Goal: Task Accomplishment & Management: Use online tool/utility

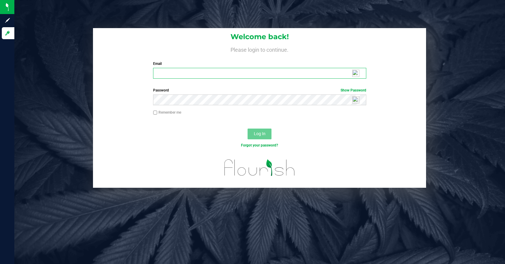
type input "[PERSON_NAME][EMAIL_ADDRESS][PERSON_NAME][DOMAIN_NAME]"
click at [259, 137] on button "Log In" at bounding box center [260, 134] width 24 height 11
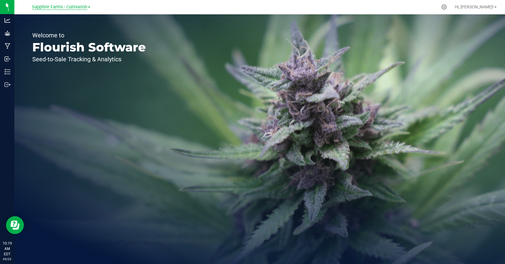
click at [75, 8] on span "Sapphire Farms - Cultivation" at bounding box center [59, 6] width 55 height 5
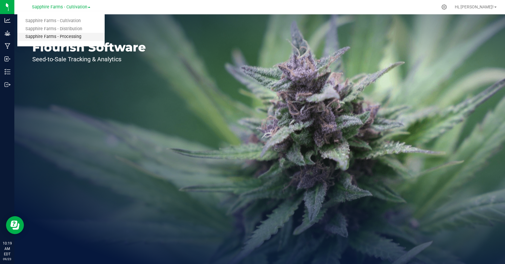
click at [78, 36] on link "Sapphire Farms - Processing" at bounding box center [60, 37] width 87 height 8
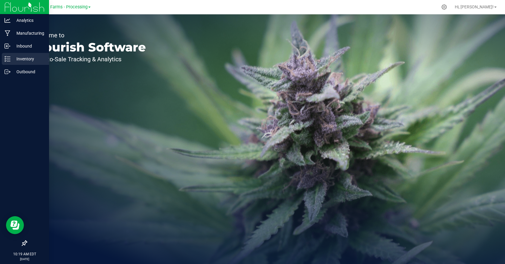
click at [17, 59] on p "Inventory" at bounding box center [28, 58] width 36 height 7
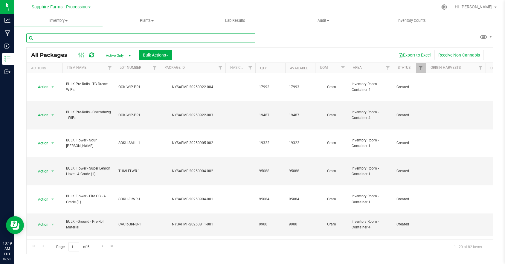
click at [106, 37] on input "text" at bounding box center [140, 37] width 229 height 9
type input "pistachio"
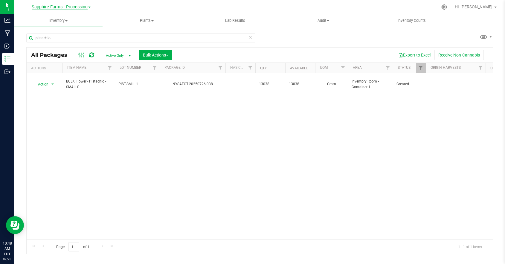
click at [77, 7] on span "Sapphire Farms - Processing" at bounding box center [60, 6] width 56 height 5
click at [66, 29] on link "Sapphire Farms - Distribution" at bounding box center [60, 29] width 87 height 8
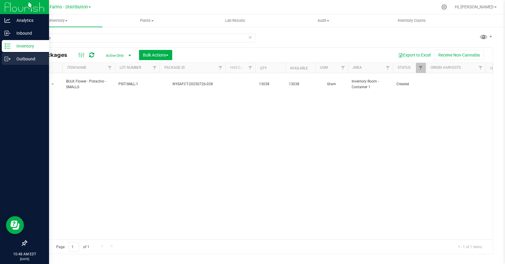
click at [8, 59] on line at bounding box center [8, 59] width 3 height 0
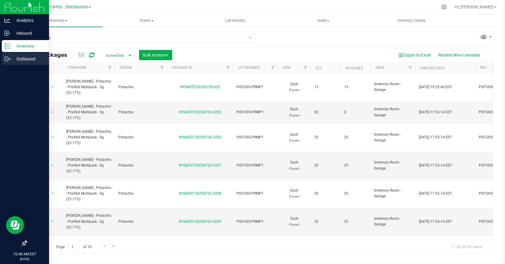
click at [5, 57] on icon at bounding box center [6, 59] width 3 height 4
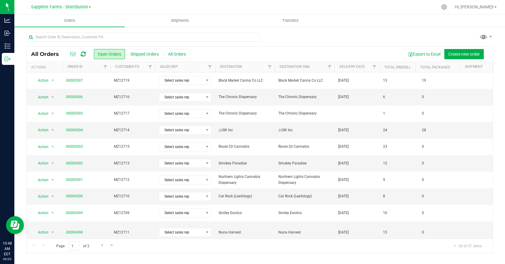
click at [358, 70] on th "Delivery Date" at bounding box center [357, 67] width 45 height 10
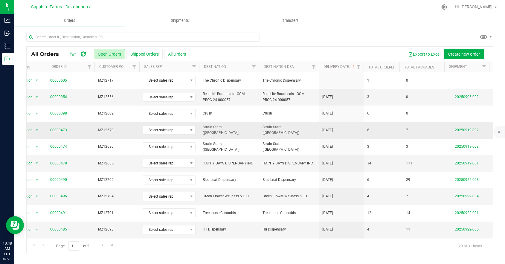
scroll to position [0, 16]
click at [468, 128] on link "20250919-002" at bounding box center [466, 130] width 24 height 4
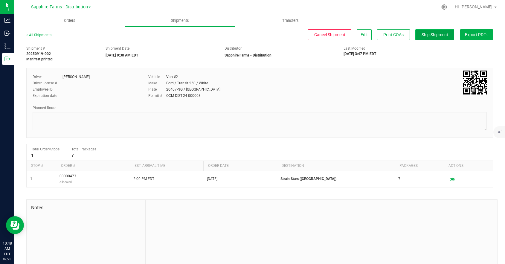
click at [429, 37] on button "Ship Shipment" at bounding box center [434, 34] width 39 height 11
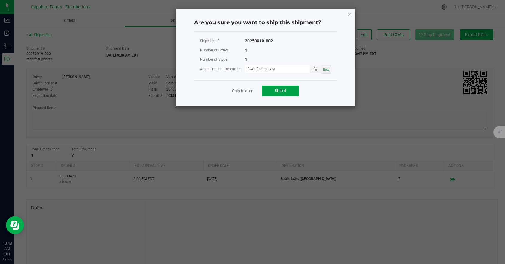
click at [283, 87] on button "Ship it" at bounding box center [280, 91] width 37 height 11
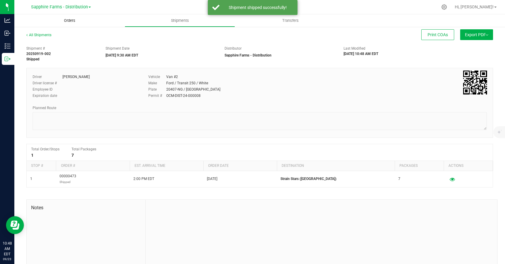
click at [72, 19] on span "Orders" at bounding box center [70, 20] width 28 height 5
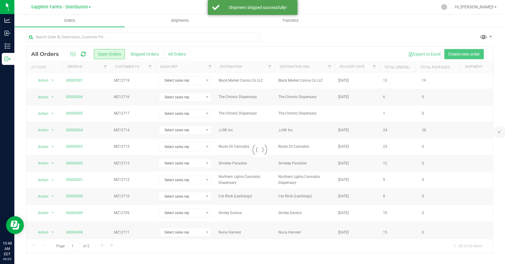
click at [356, 70] on div at bounding box center [260, 150] width 466 height 206
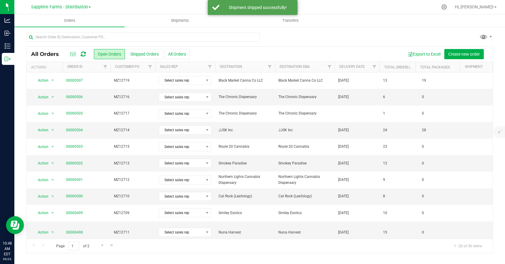
click at [362, 69] on th "Delivery Date" at bounding box center [357, 67] width 45 height 10
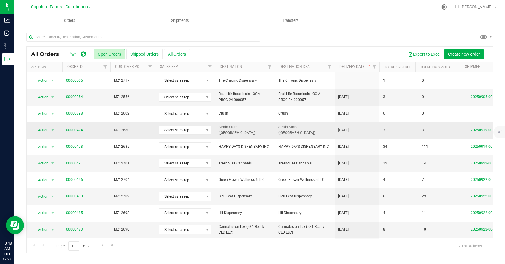
click at [487, 129] on link "20250919-003" at bounding box center [483, 130] width 24 height 4
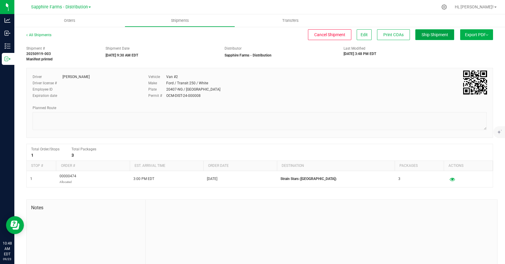
click at [425, 34] on span "Ship Shipment" at bounding box center [435, 34] width 27 height 5
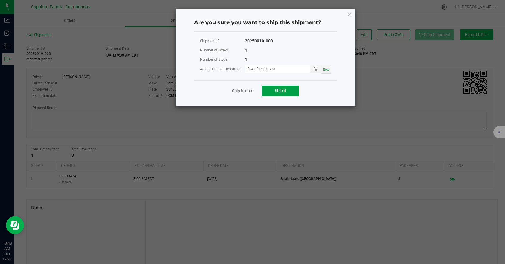
click at [284, 92] on span "Ship it" at bounding box center [280, 90] width 11 height 5
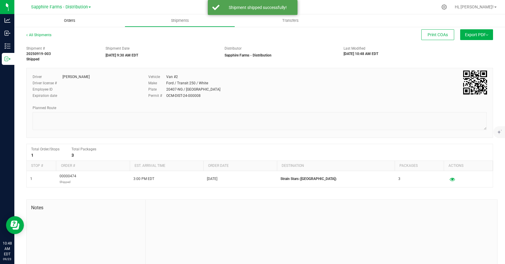
click at [71, 21] on span "Orders" at bounding box center [70, 20] width 28 height 5
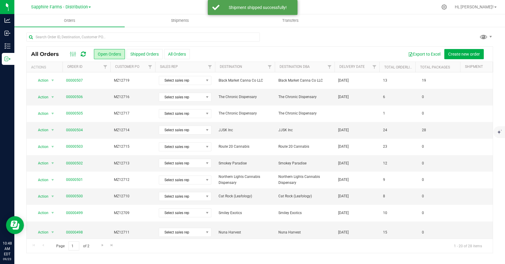
click at [368, 70] on th "Delivery Date" at bounding box center [357, 67] width 45 height 10
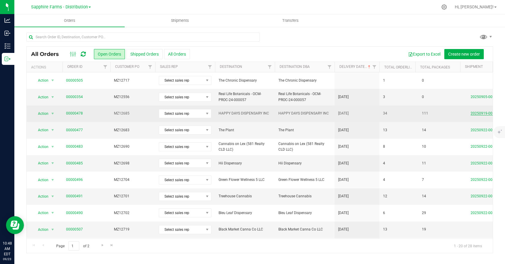
click at [488, 114] on link "20250919-001" at bounding box center [483, 113] width 24 height 4
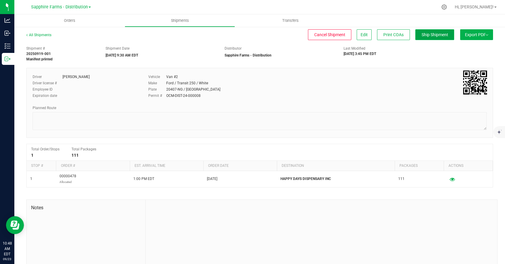
click at [433, 33] on span "Ship Shipment" at bounding box center [435, 34] width 27 height 5
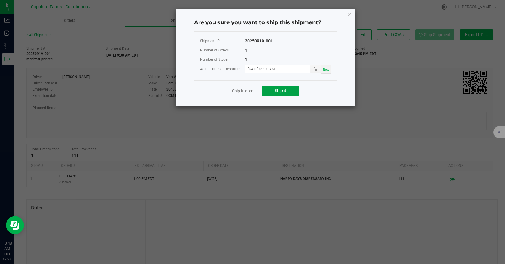
click at [294, 89] on button "Ship it" at bounding box center [280, 91] width 37 height 11
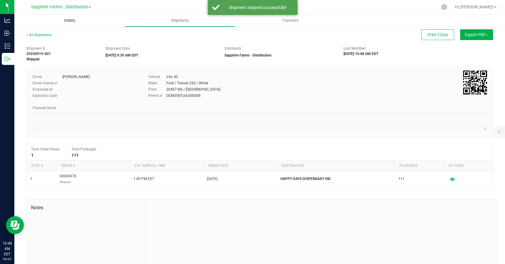
click at [67, 21] on span "Orders" at bounding box center [70, 20] width 28 height 5
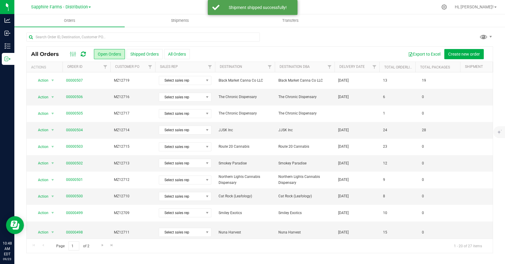
click at [352, 70] on th "Delivery Date" at bounding box center [357, 67] width 45 height 10
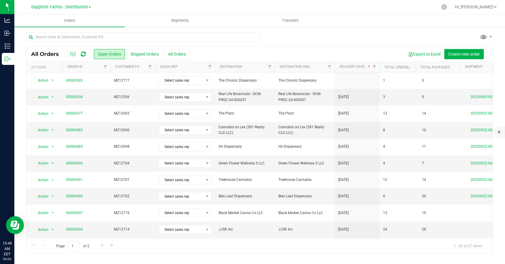
click at [352, 50] on div "Export to Excel Create new order" at bounding box center [339, 54] width 298 height 10
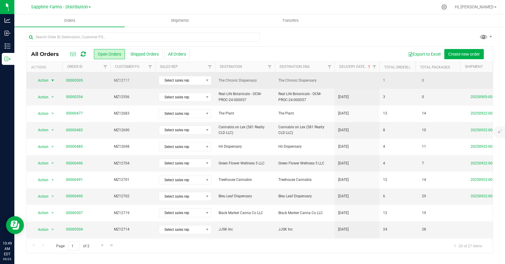
click at [51, 79] on span "select" at bounding box center [52, 80] width 5 height 5
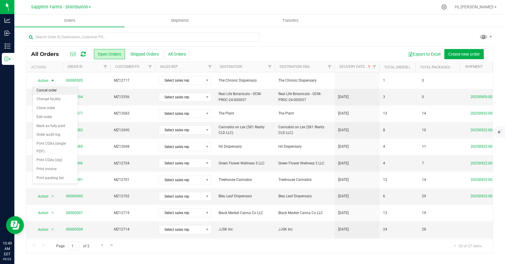
click at [51, 89] on li "Cancel order" at bounding box center [55, 90] width 45 height 9
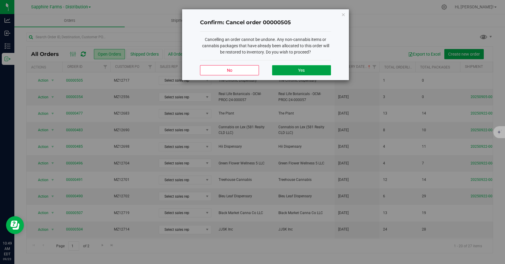
click at [298, 71] on span "Yes" at bounding box center [301, 70] width 7 height 5
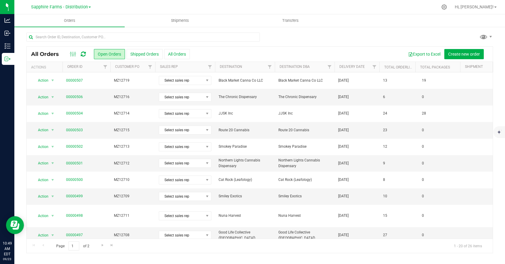
click at [368, 28] on div "All Orders Open Orders Shipped Orders All Orders Export to Excel Create new ord…" at bounding box center [259, 142] width 491 height 233
